Goal: Obtain resource: Obtain resource

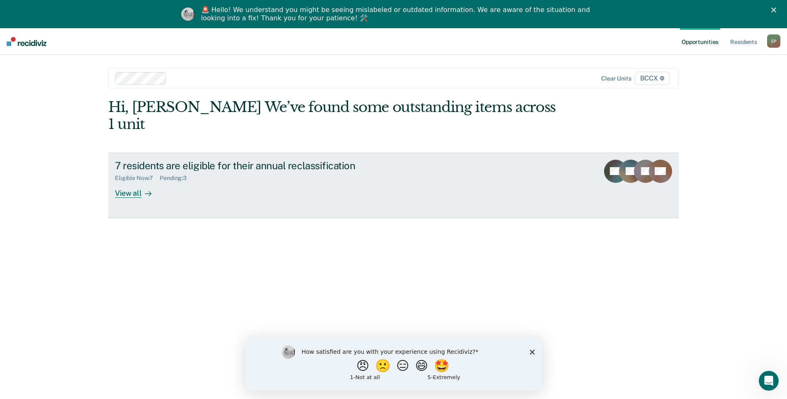
click at [125, 182] on div "View all" at bounding box center [138, 190] width 46 height 16
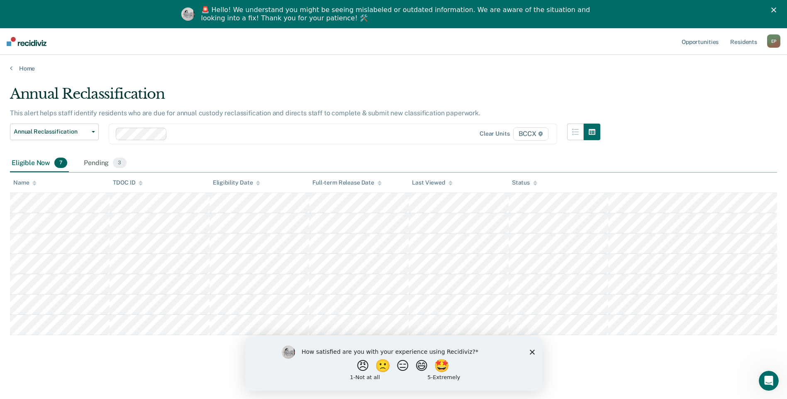
click at [695, 92] on div "Annual Reclassification This alert helps staff identify residents who are due f…" at bounding box center [394, 226] width 768 height 280
click at [530, 353] on icon "Close survey" at bounding box center [532, 352] width 5 height 5
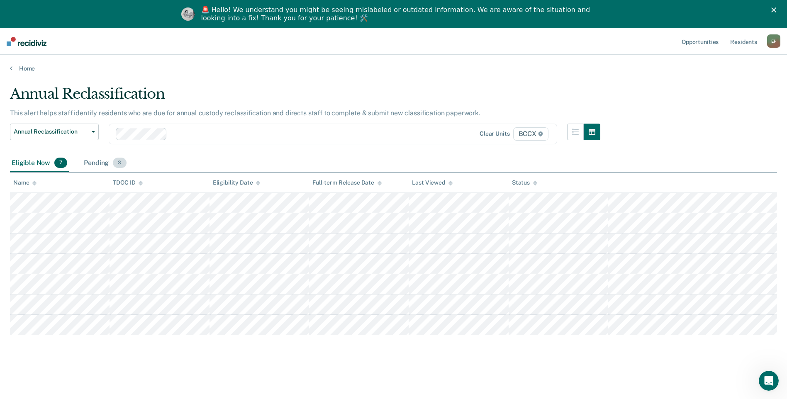
click at [109, 160] on div "Pending 3" at bounding box center [105, 163] width 46 height 18
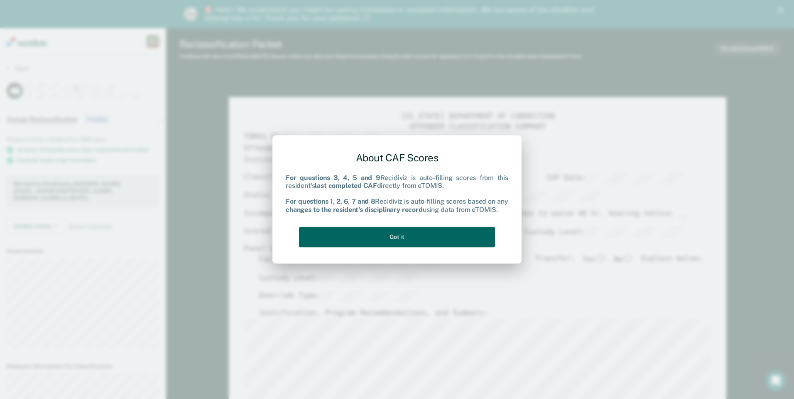
click at [413, 238] on button "Got it" at bounding box center [397, 237] width 196 height 20
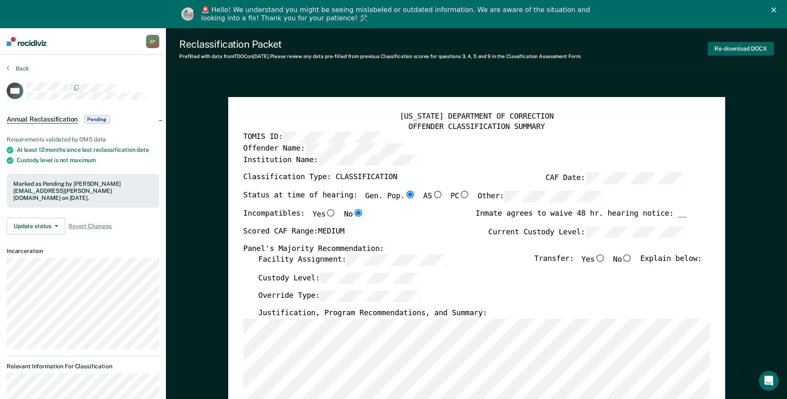
click at [741, 50] on button "Re-download DOCX" at bounding box center [741, 49] width 66 height 14
type textarea "x"
